Goal: Book appointment/travel/reservation

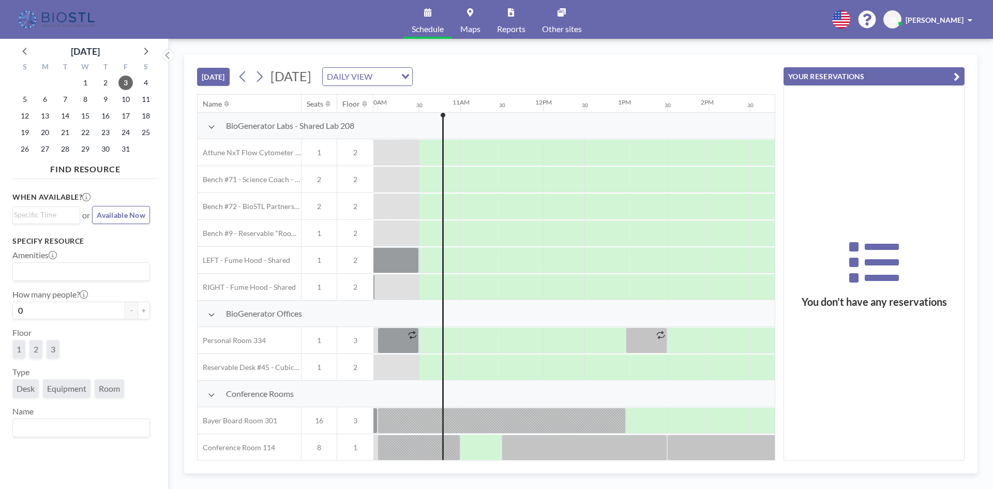
scroll to position [0, 828]
click at [125, 99] on span "10" at bounding box center [125, 99] width 14 height 14
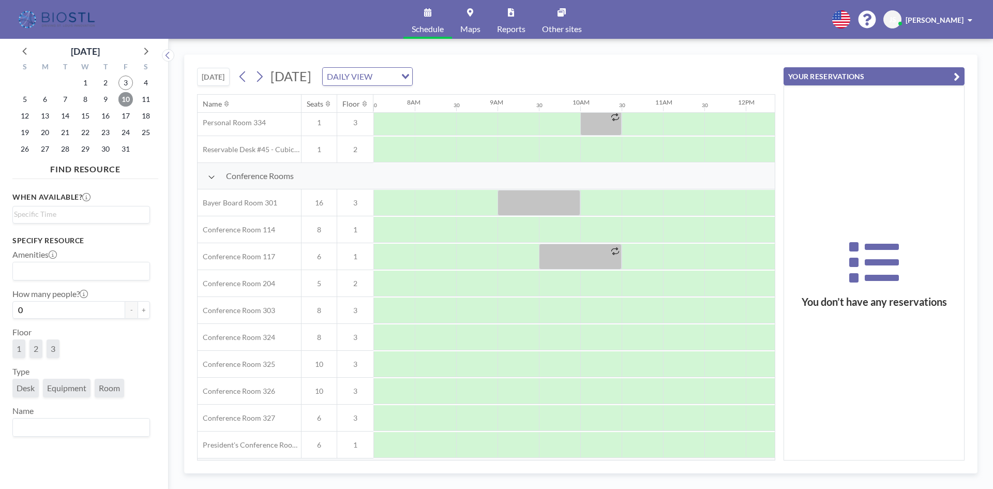
scroll to position [259, 621]
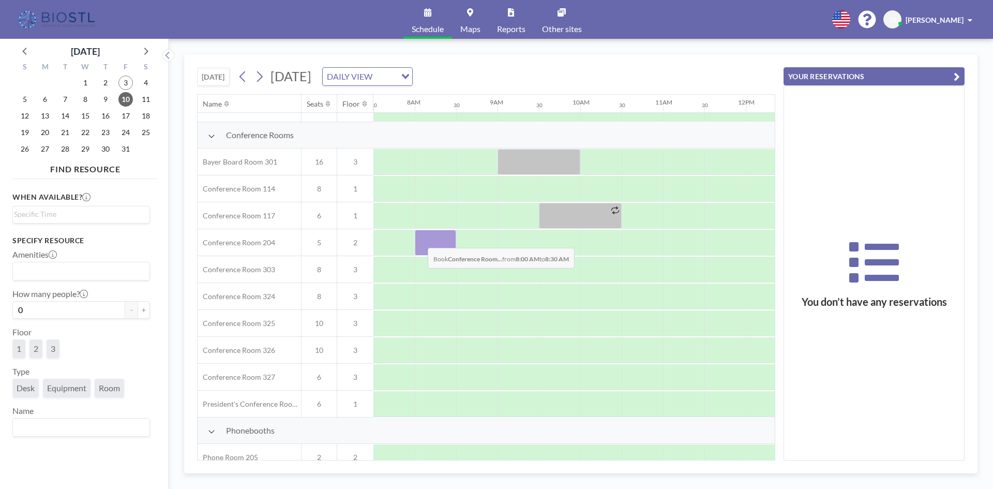
click at [419, 240] on div at bounding box center [435, 243] width 41 height 26
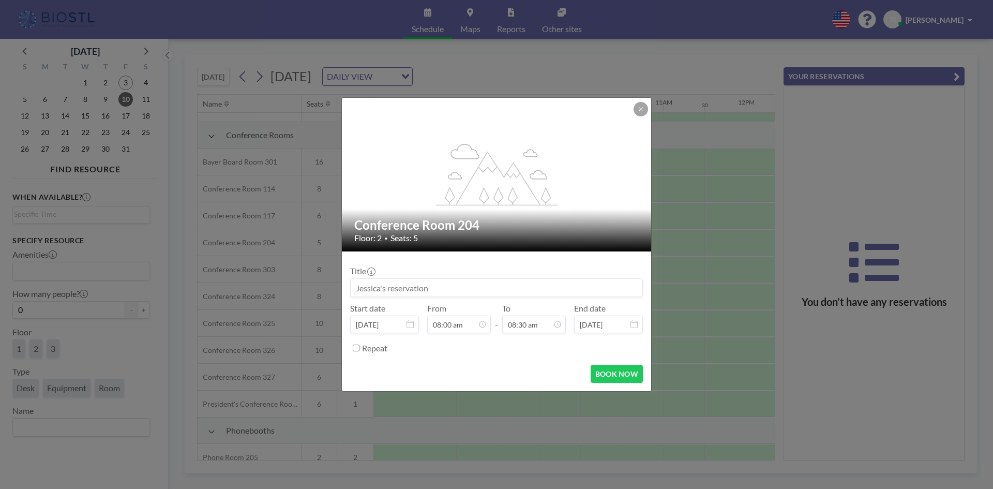
click at [431, 286] on input at bounding box center [497, 288] width 292 height 18
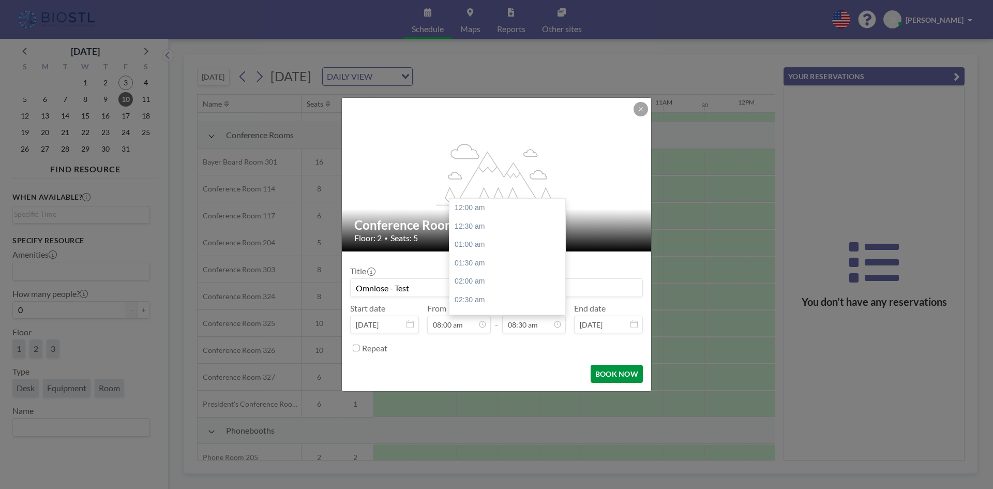
scroll to position [313, 0]
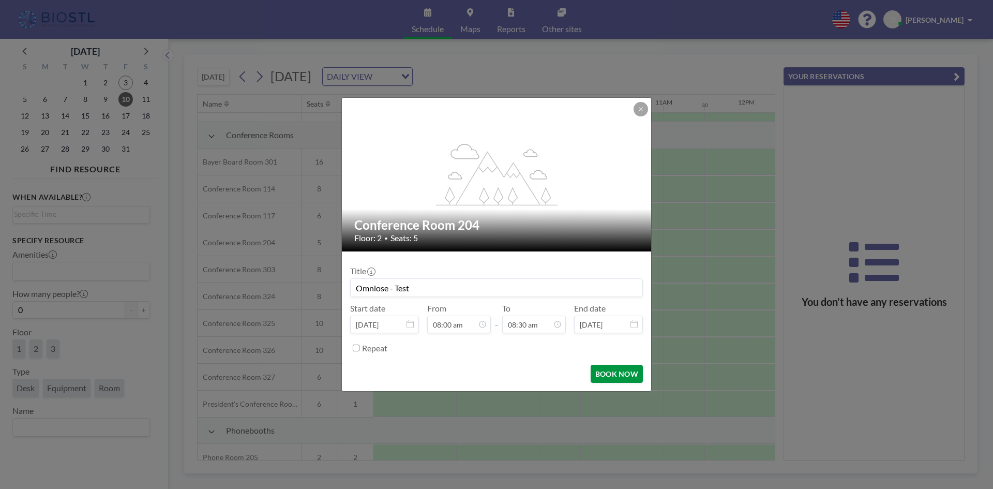
type input "Omniose - Test"
click at [607, 373] on button "BOOK NOW" at bounding box center [617, 374] width 52 height 18
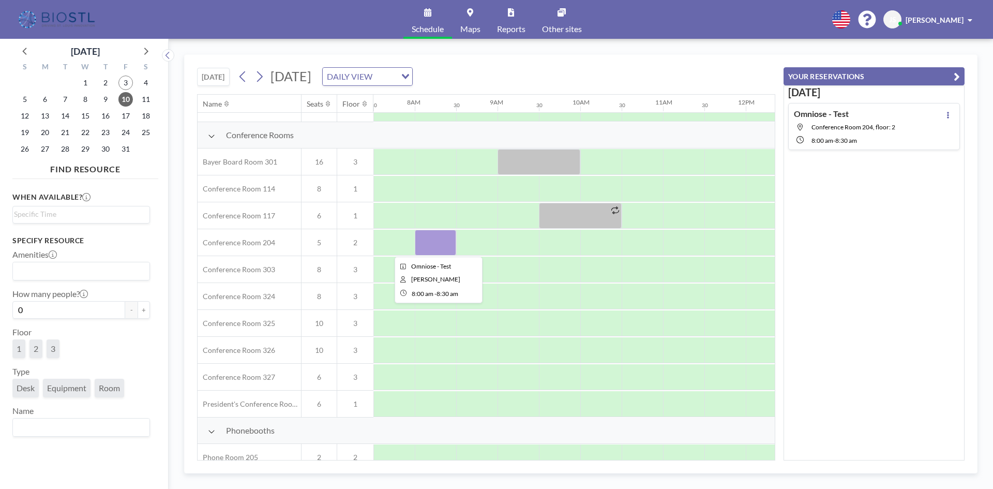
click at [429, 237] on div at bounding box center [435, 243] width 41 height 26
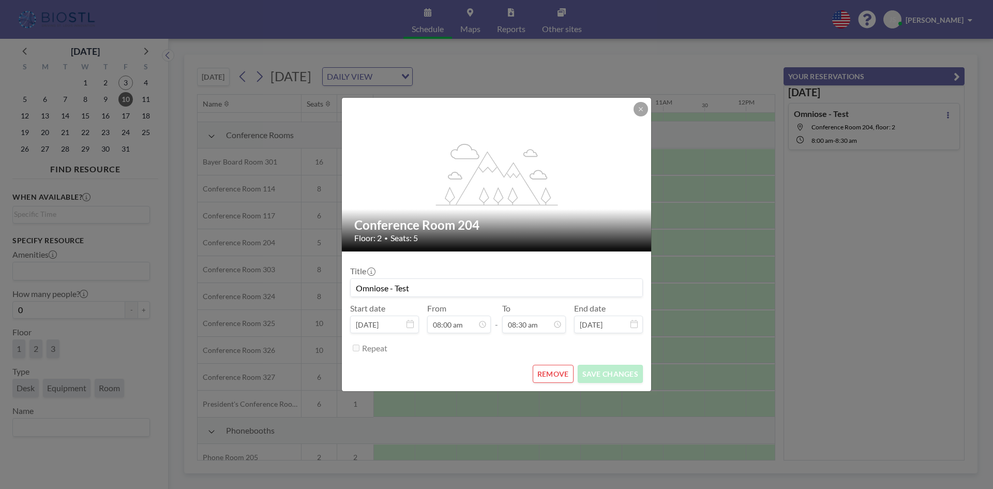
click at [429, 237] on div "Floor: 2 • Seats: 5" at bounding box center [497, 238] width 286 height 10
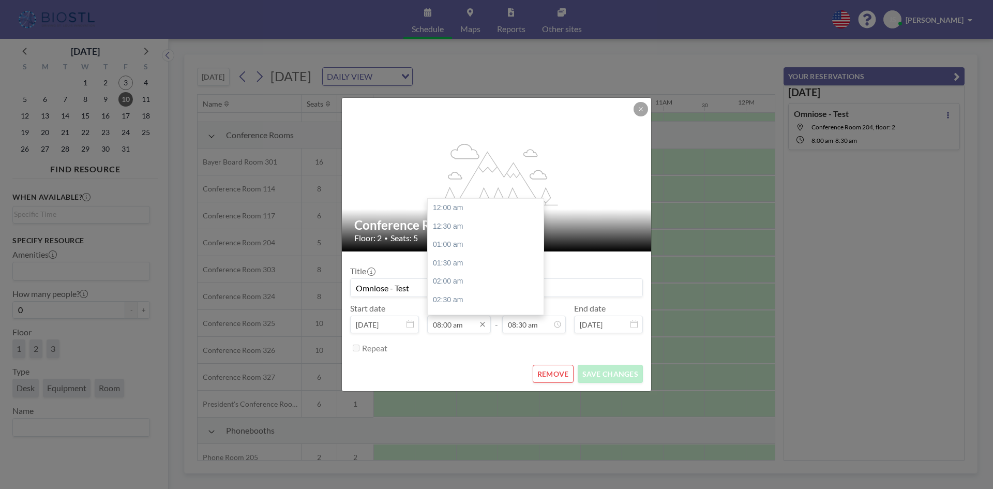
scroll to position [295, 0]
click at [467, 325] on input "08:00 am" at bounding box center [459, 325] width 64 height 18
click at [446, 278] on div "10:00 am" at bounding box center [488, 281] width 121 height 19
type input "10:00 am"
type input "10:30 am"
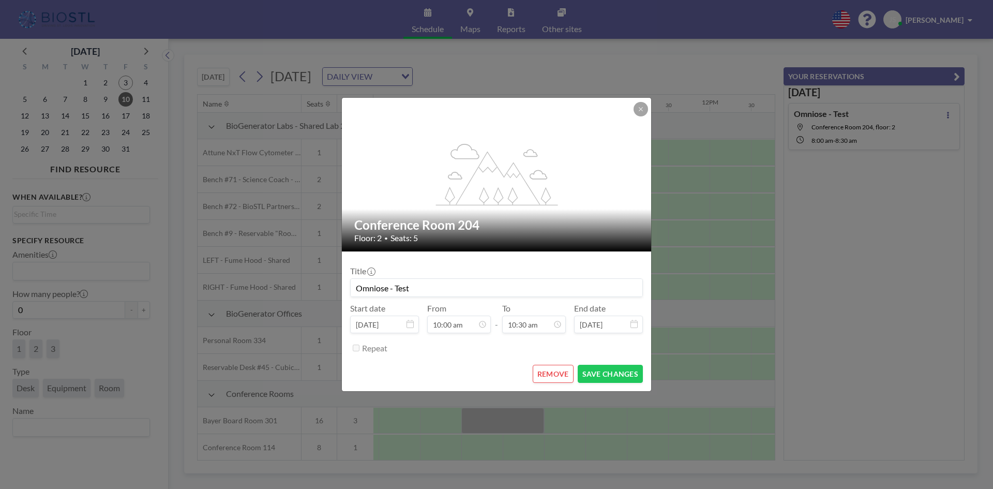
scroll to position [0, 786]
click at [640, 109] on icon at bounding box center [641, 109] width 6 height 6
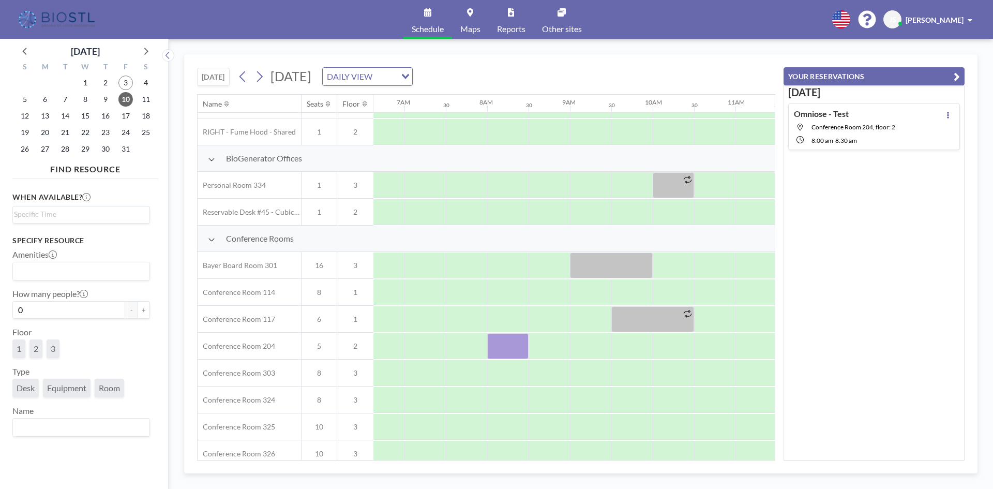
scroll to position [155, 514]
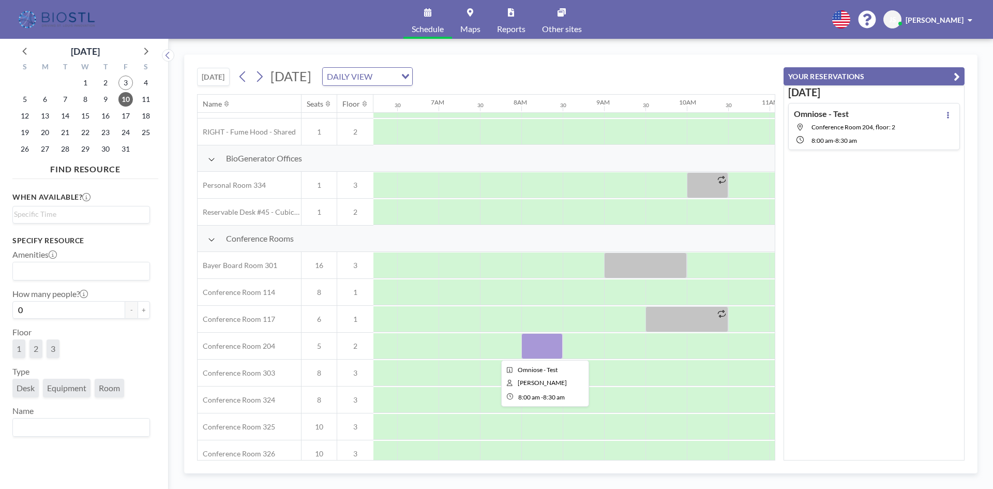
click at [539, 344] on div at bounding box center [541, 346] width 41 height 26
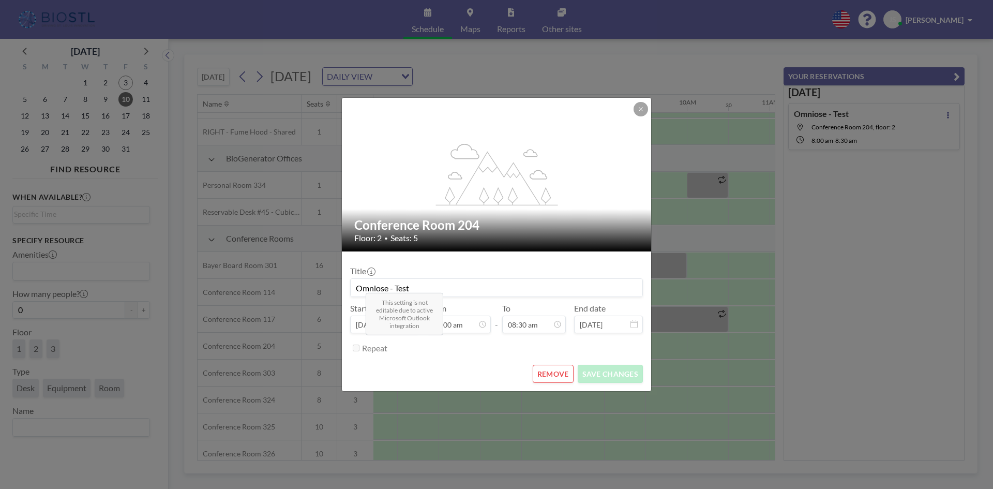
click at [539, 343] on div "Repeat" at bounding box center [502, 347] width 281 height 17
click at [411, 323] on icon at bounding box center [410, 324] width 7 height 8
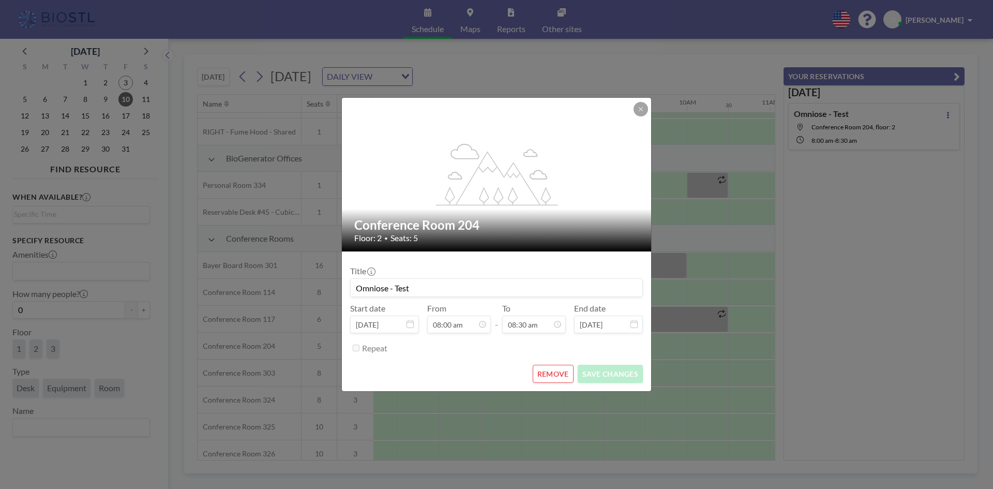
click at [411, 323] on icon at bounding box center [410, 324] width 7 height 8
click at [433, 284] on input "Omniose - Test" at bounding box center [497, 288] width 292 height 18
click at [410, 325] on icon at bounding box center [410, 324] width 7 height 8
click at [409, 324] on icon at bounding box center [410, 324] width 7 height 8
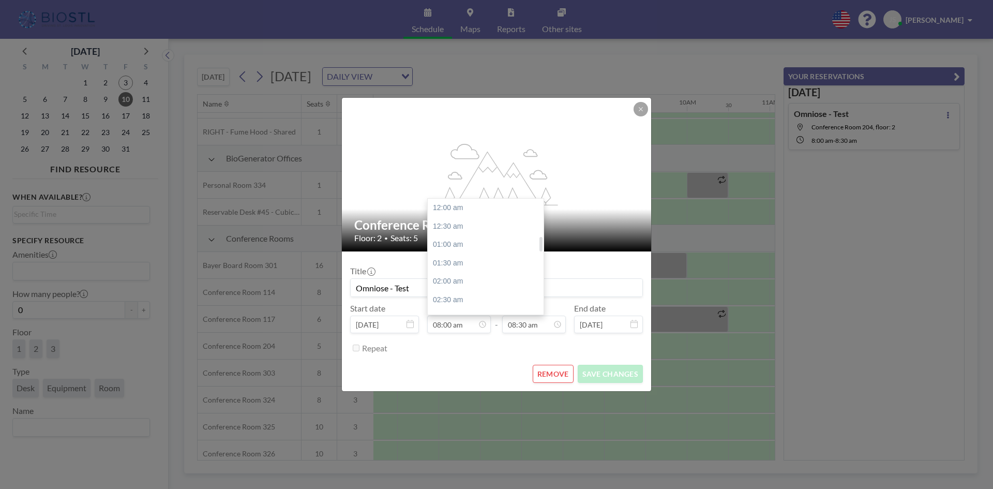
scroll to position [295, 0]
click at [445, 282] on div "10:00 am" at bounding box center [488, 281] width 121 height 19
type input "10:00 am"
type input "10:30 am"
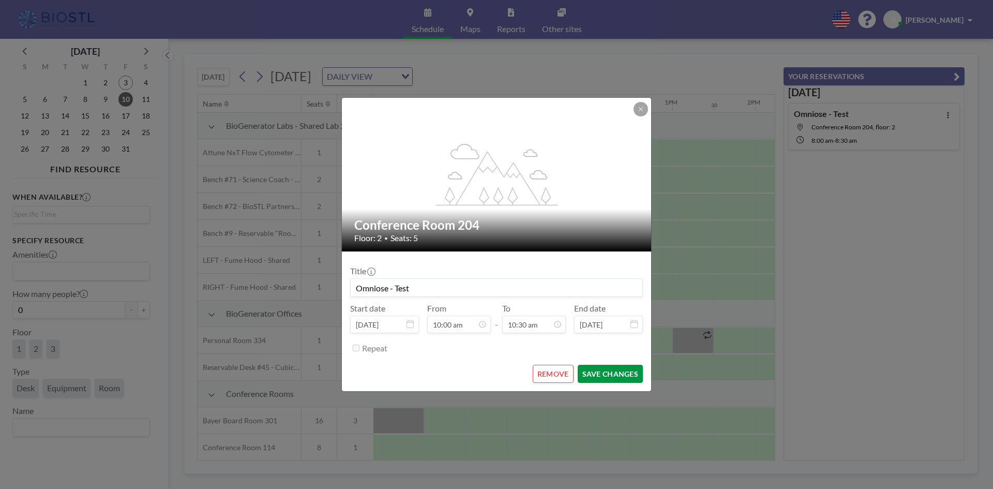
scroll to position [0, 786]
click at [592, 372] on button "SAVE CHANGES" at bounding box center [610, 374] width 65 height 18
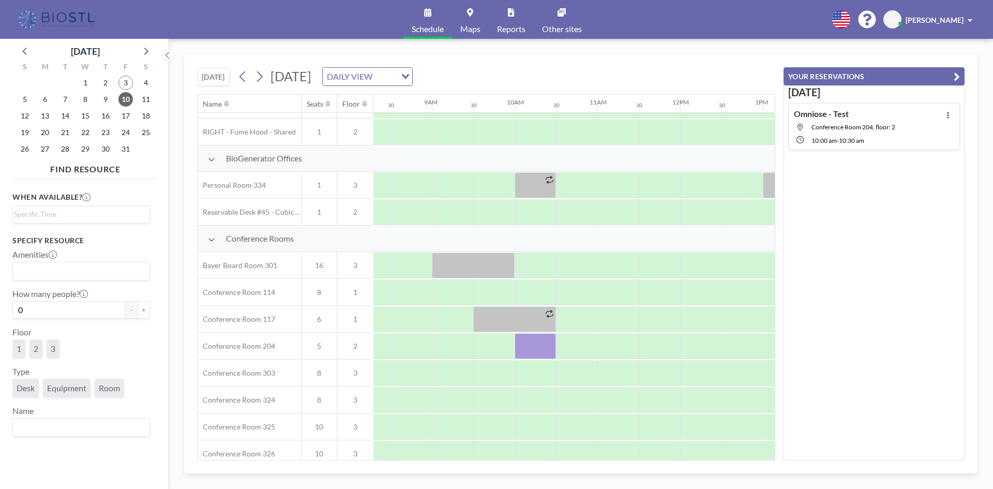
scroll to position [155, 678]
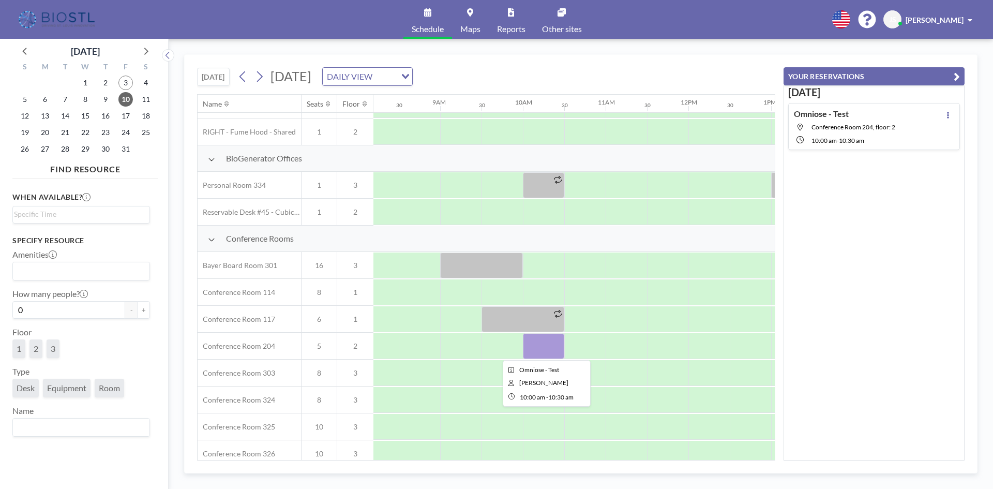
click at [530, 347] on div at bounding box center [543, 346] width 41 height 26
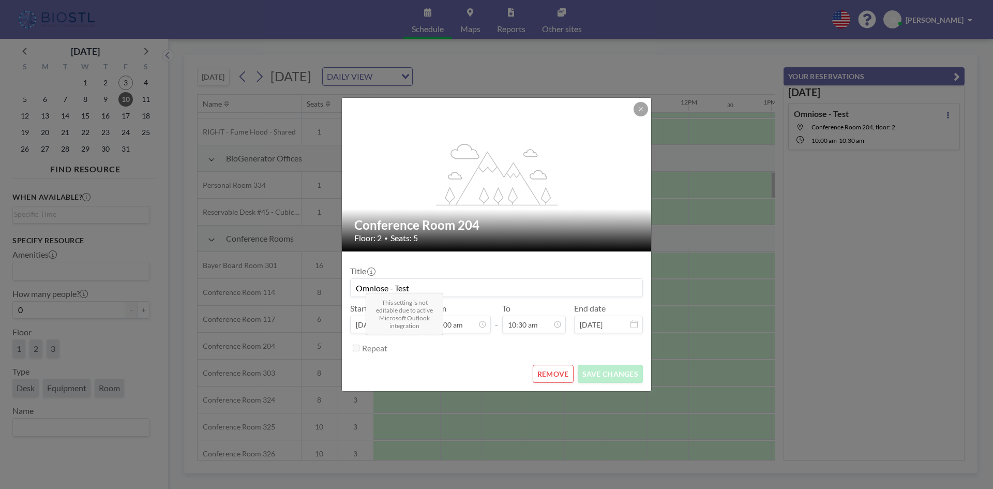
click at [530, 347] on div "Repeat" at bounding box center [502, 347] width 281 height 17
click at [410, 325] on icon at bounding box center [410, 324] width 7 height 8
click at [551, 372] on button "REMOVE" at bounding box center [553, 374] width 41 height 18
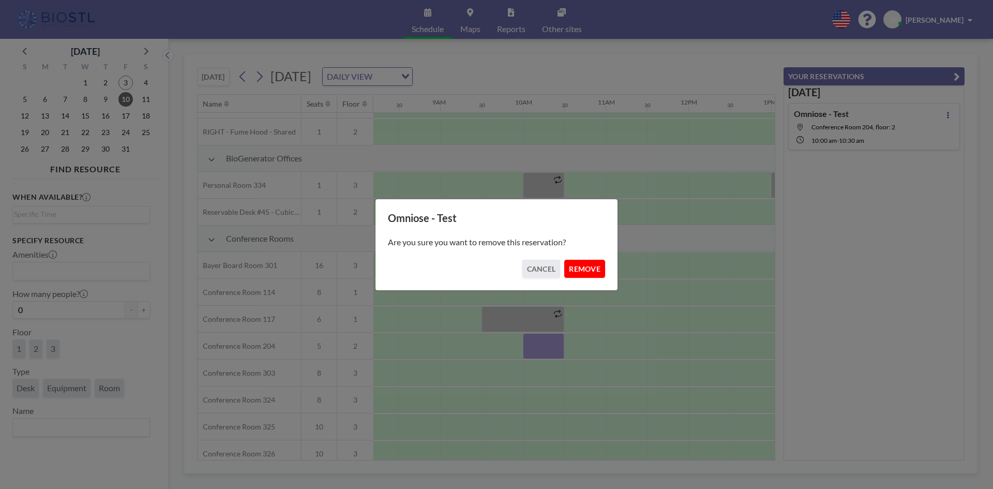
click at [584, 267] on button "REMOVE" at bounding box center [584, 269] width 41 height 18
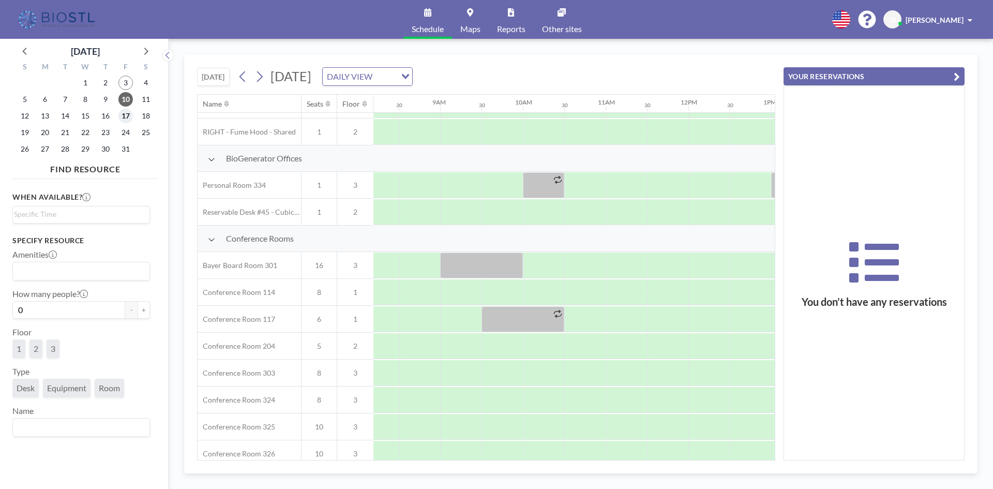
click at [122, 116] on span "17" at bounding box center [125, 116] width 14 height 14
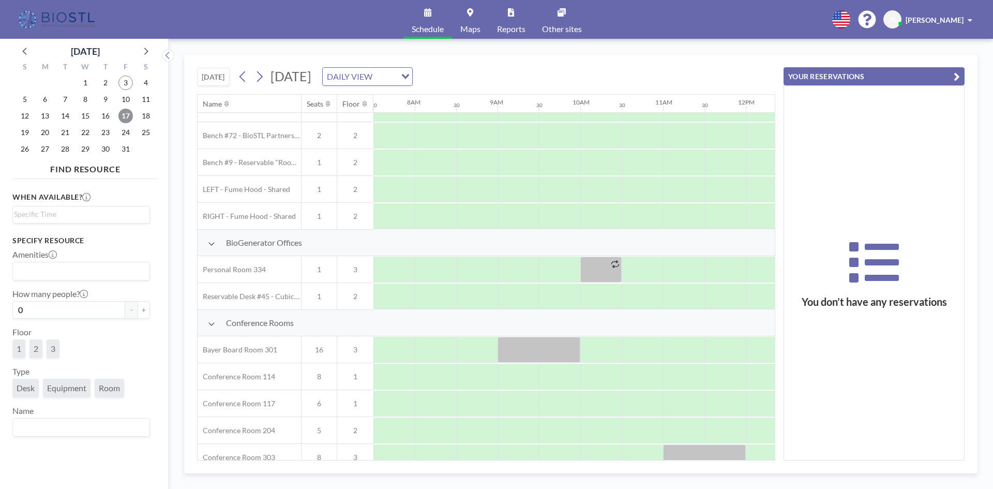
scroll to position [155, 621]
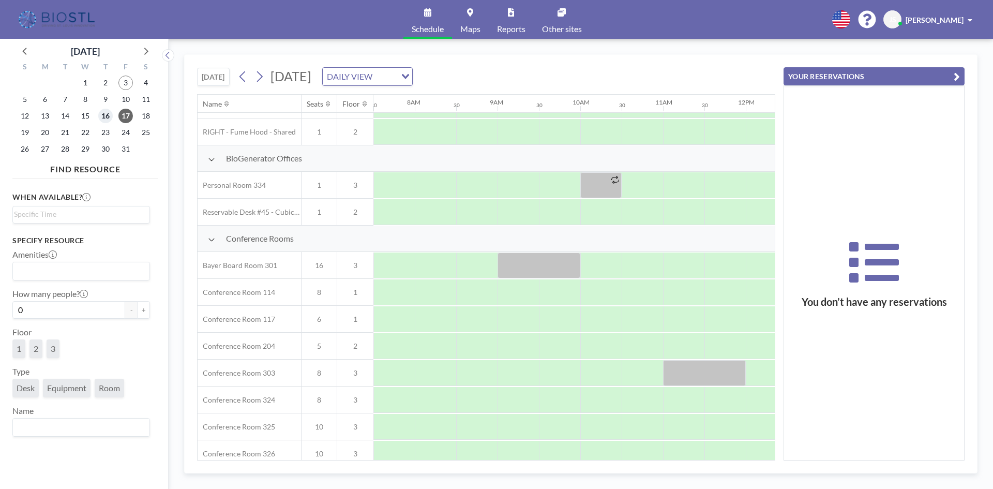
click at [106, 119] on span "16" at bounding box center [105, 116] width 14 height 14
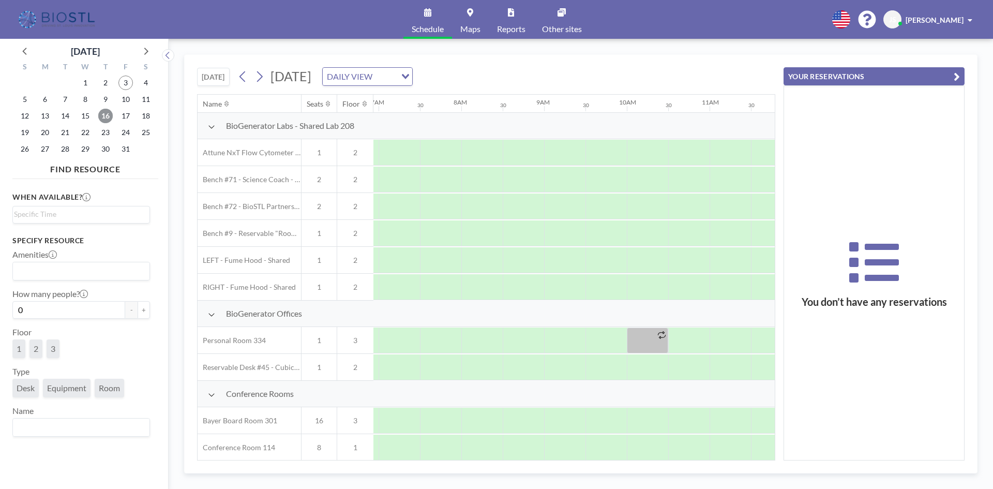
scroll to position [0, 621]
click at [123, 120] on span "17" at bounding box center [125, 116] width 14 height 14
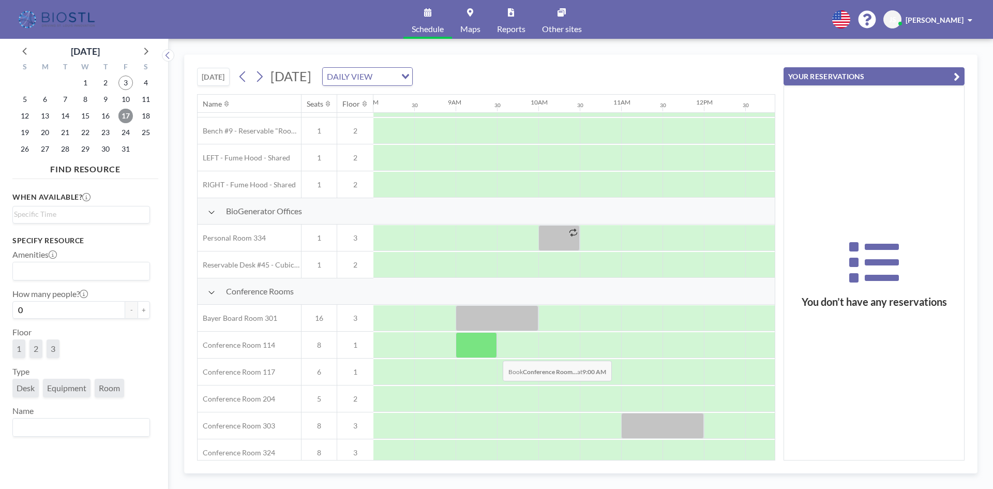
scroll to position [103, 663]
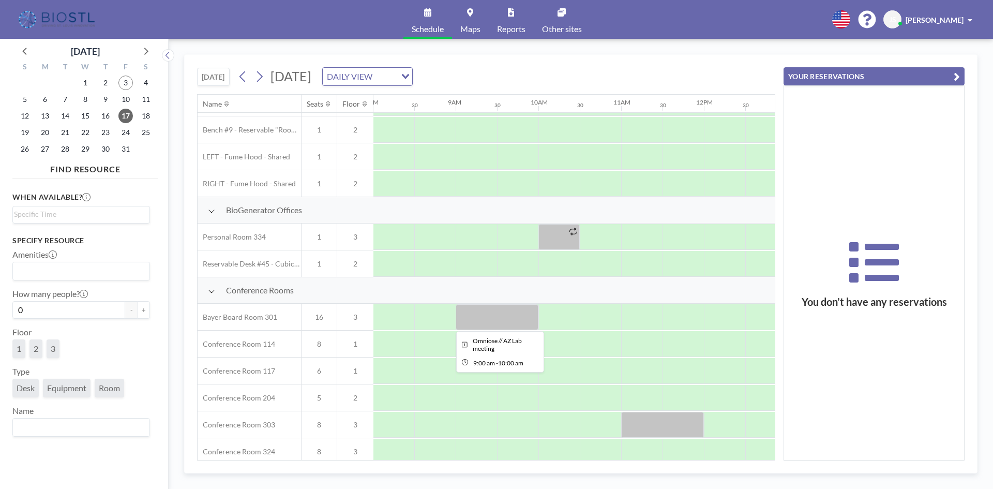
click at [471, 318] on div at bounding box center [497, 317] width 83 height 26
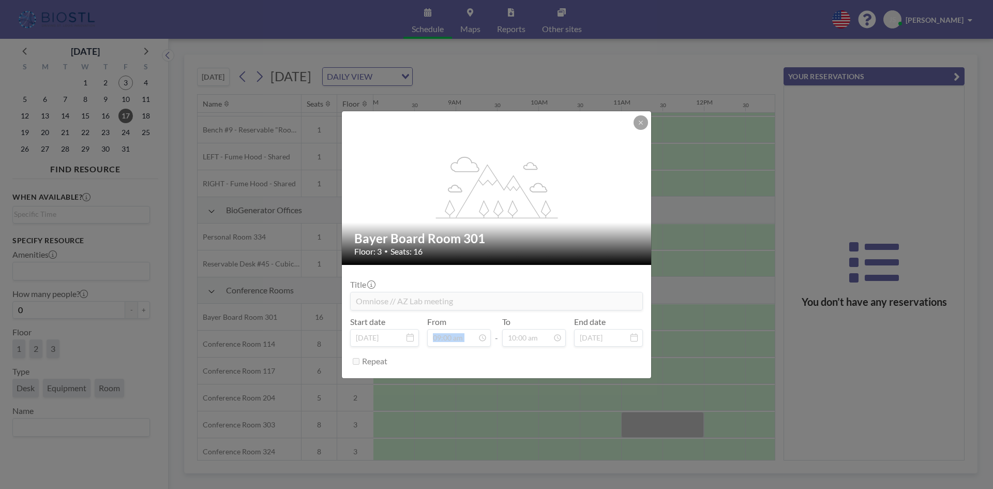
click at [470, 317] on div "From 09:00 am" at bounding box center [459, 332] width 64 height 30
click at [640, 124] on icon at bounding box center [641, 123] width 4 height 4
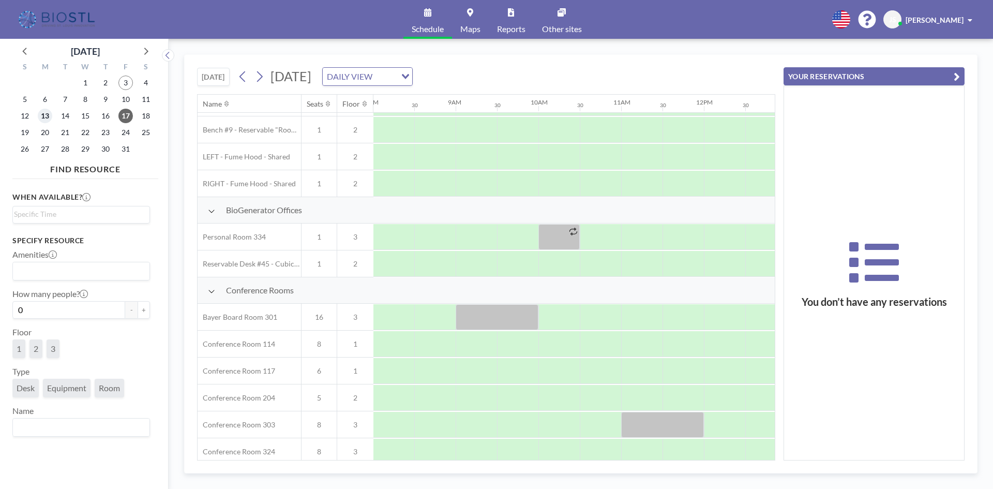
click at [45, 115] on span "13" at bounding box center [45, 116] width 14 height 14
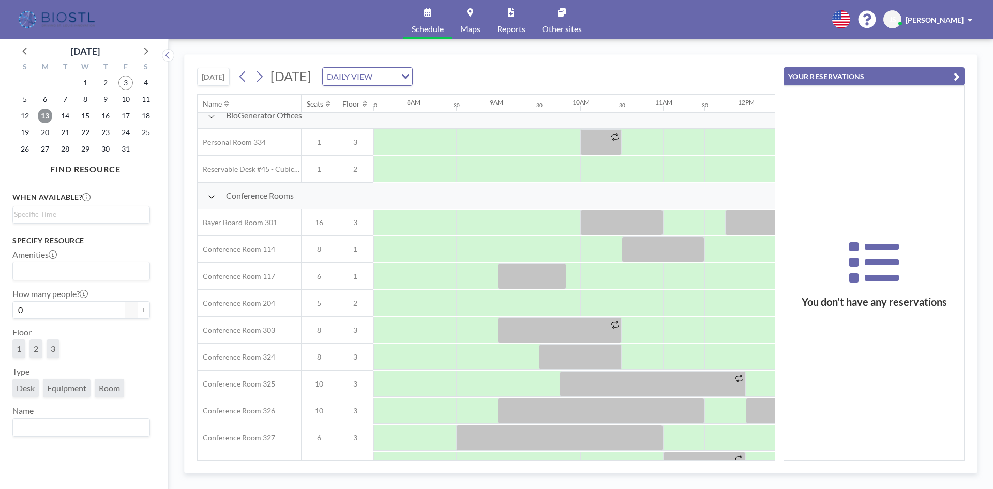
scroll to position [207, 621]
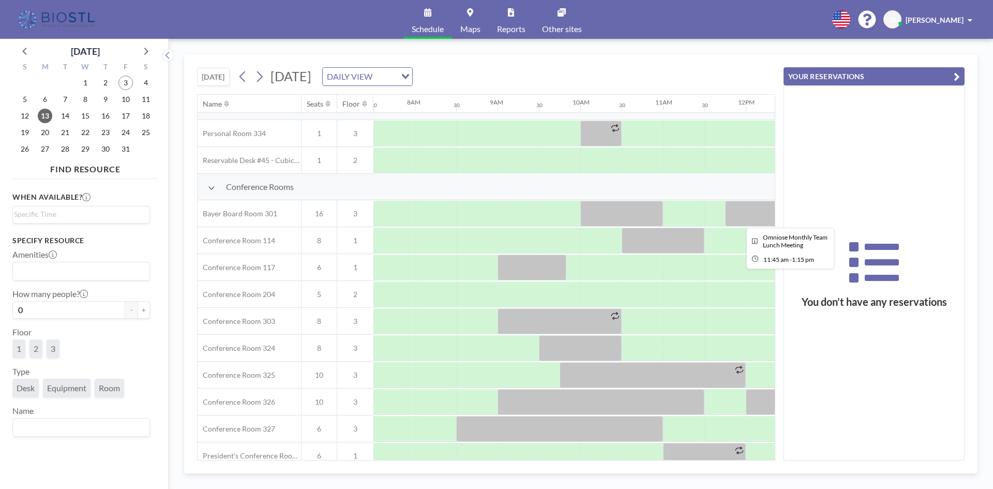
click at [744, 214] on div at bounding box center [787, 214] width 124 height 26
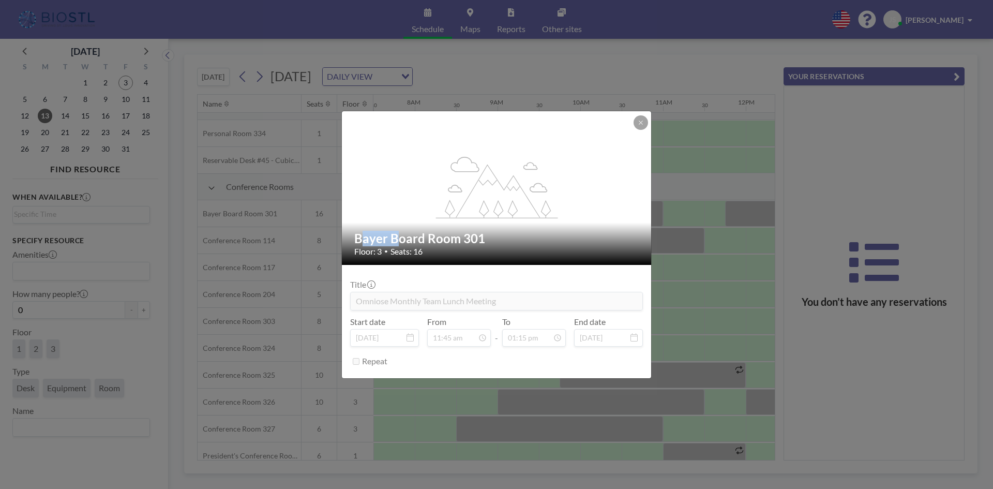
click at [744, 214] on div "flex-grow: 1.2; Bayer Board Room 301 Floor: 3 • Seats: 16 Title Omniose Monthly…" at bounding box center [496, 244] width 993 height 489
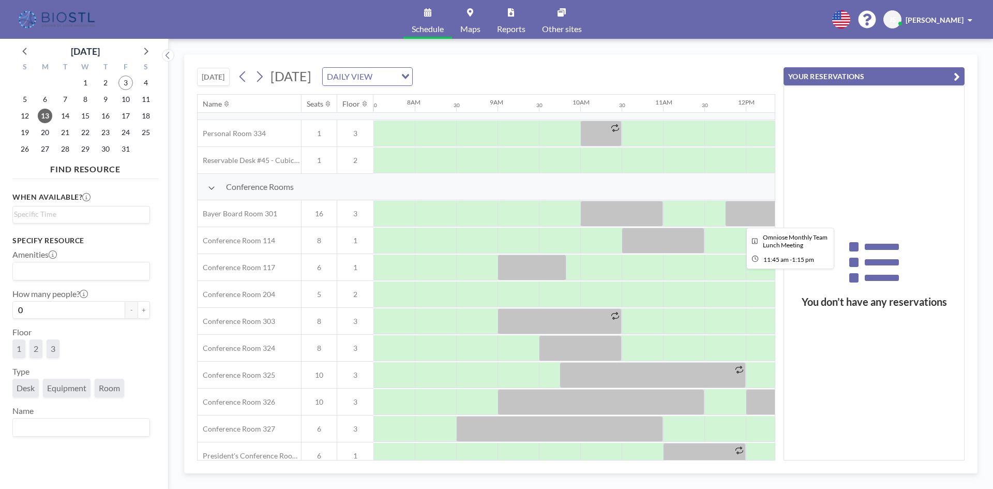
click at [744, 214] on div at bounding box center [787, 214] width 124 height 26
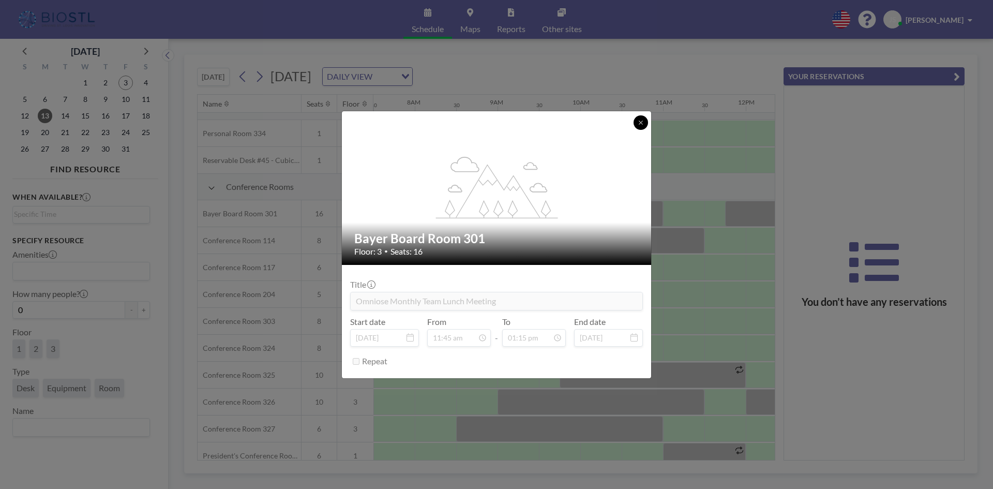
click at [642, 121] on icon at bounding box center [641, 122] width 6 height 6
